Goal: Task Accomplishment & Management: Use online tool/utility

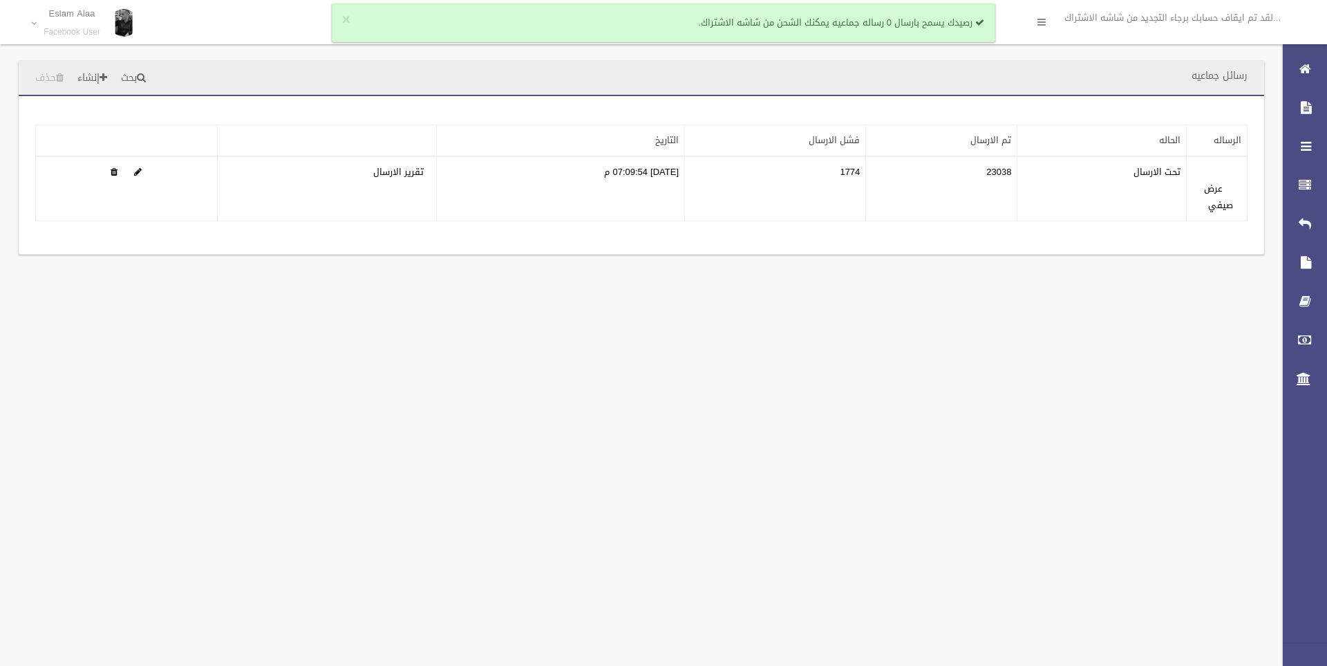
click at [520, 463] on div "رسائل جماعيه بحث إنشاء حذف تطبيق مسح البيانات" at bounding box center [663, 333] width 1327 height 666
click at [874, 384] on div "رسائل جماعيه بحث إنشاء حذف تطبيق مسح البيانات" at bounding box center [663, 333] width 1327 height 666
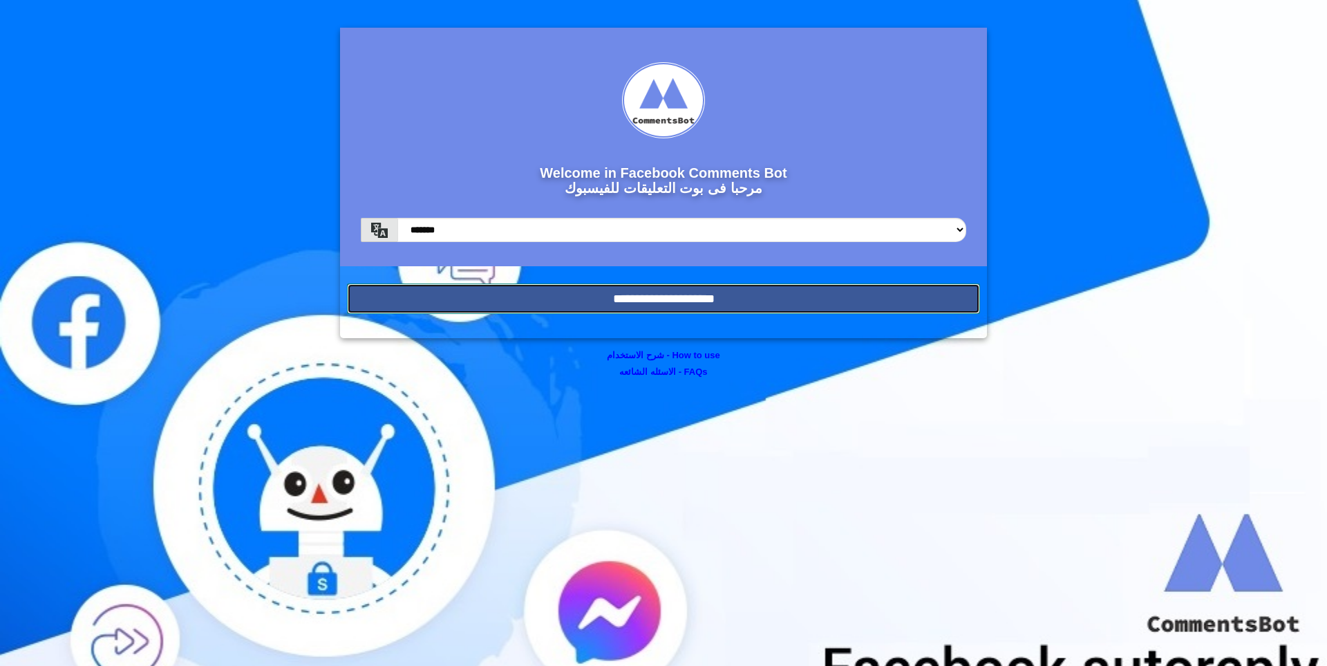
click at [831, 297] on input "**********" at bounding box center [663, 298] width 633 height 30
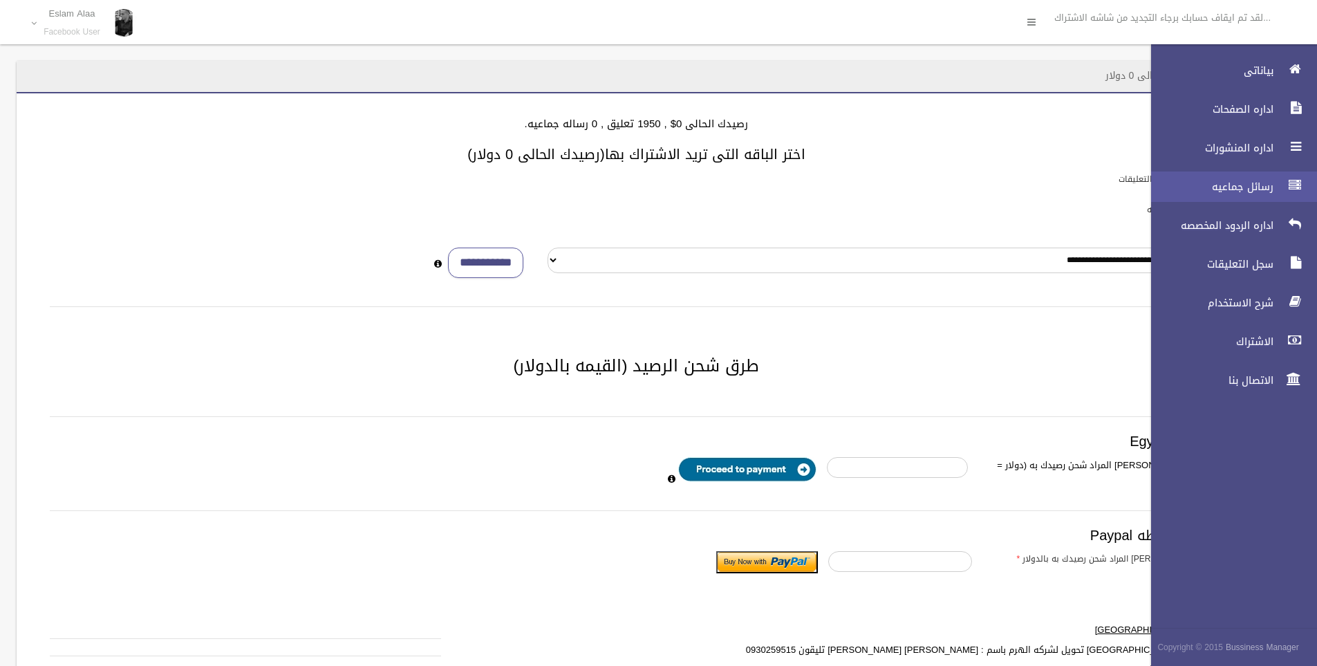
click at [1229, 184] on span "رسائل جماعيه" at bounding box center [1208, 187] width 138 height 14
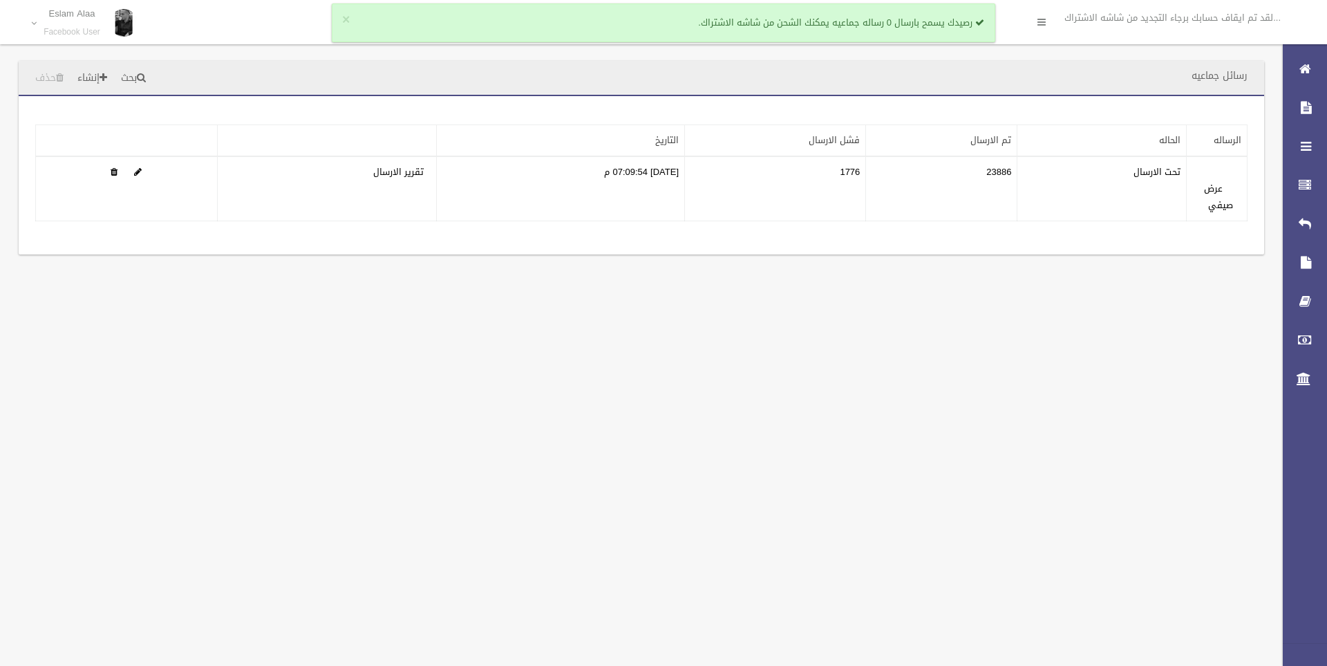
click at [785, 473] on div "رسائل جماعيه بحث إنشاء حذف تطبيق مسح البيانات" at bounding box center [663, 333] width 1327 height 666
click at [430, 583] on div "رسائل جماعيه بحث إنشاء حذف تطبيق مسح البيانات" at bounding box center [663, 333] width 1327 height 666
